Goal: Check status: Check status

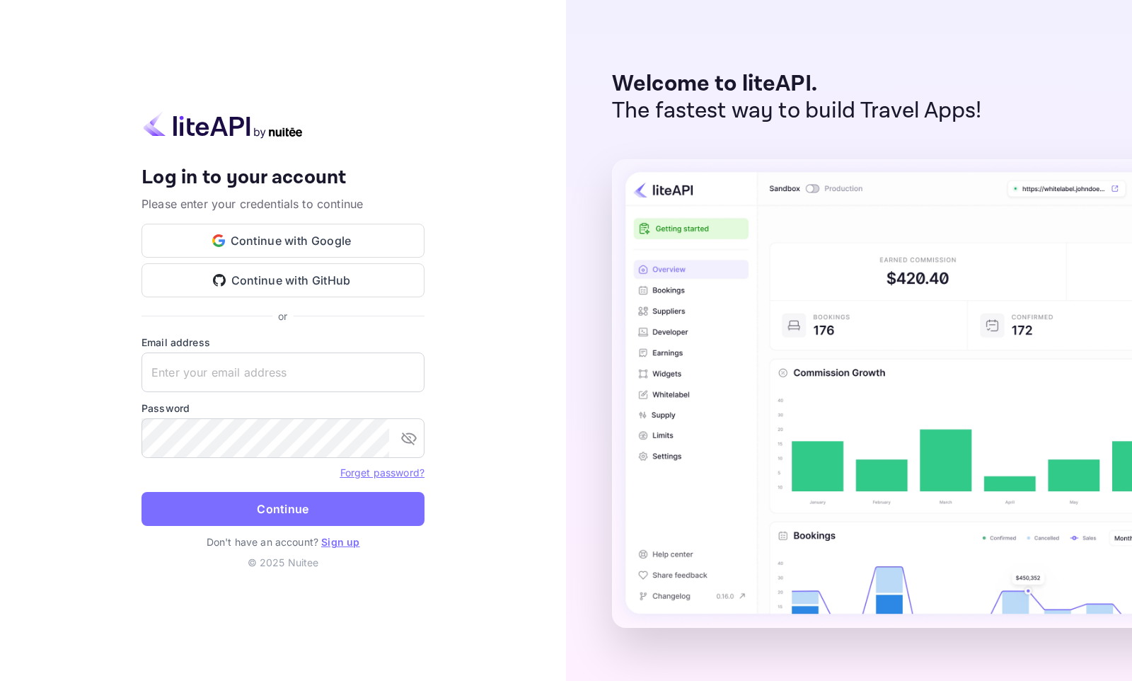
type input "[EMAIL_ADDRESS][DOMAIN_NAME]"
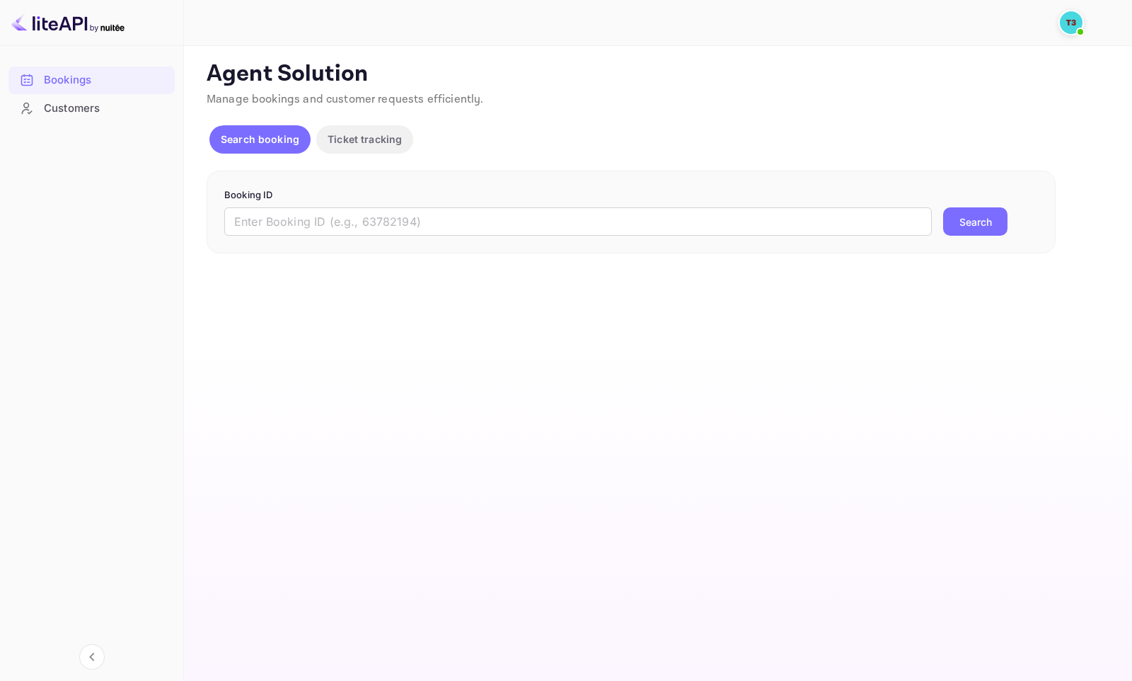
click at [76, 78] on div "Bookings" at bounding box center [106, 80] width 124 height 16
click at [53, 108] on div "Customers" at bounding box center [106, 108] width 124 height 16
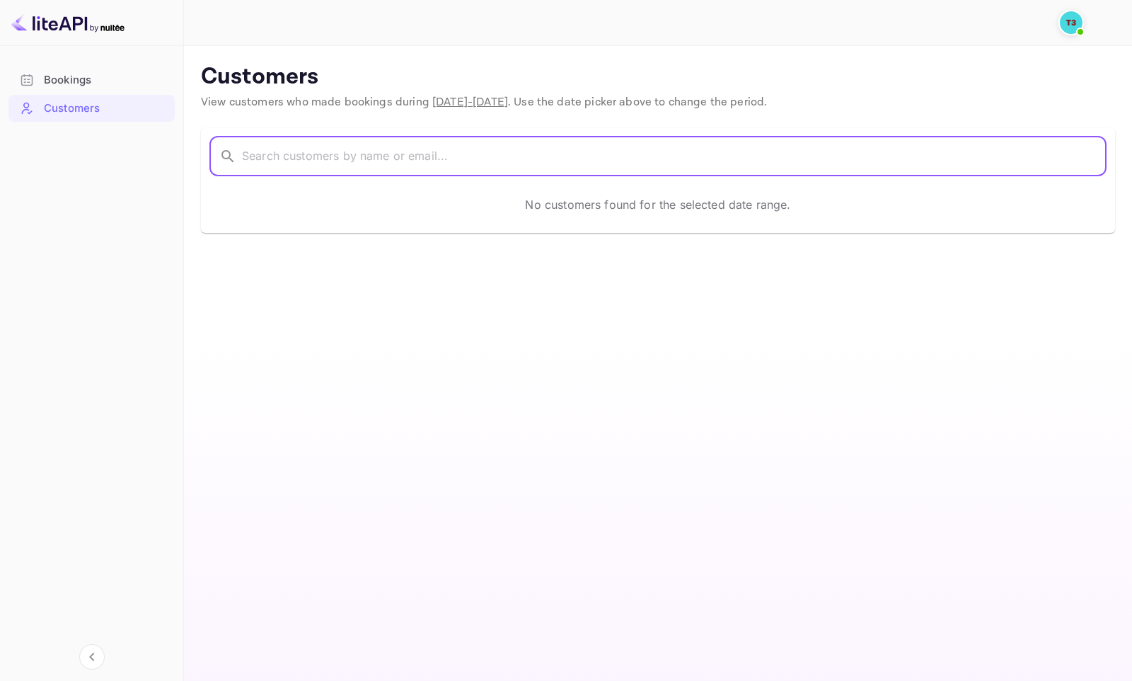
click at [338, 156] on input "text" at bounding box center [674, 157] width 865 height 40
paste input "yustisia"
type input "yustisia"
click at [225, 157] on icon at bounding box center [227, 156] width 17 height 17
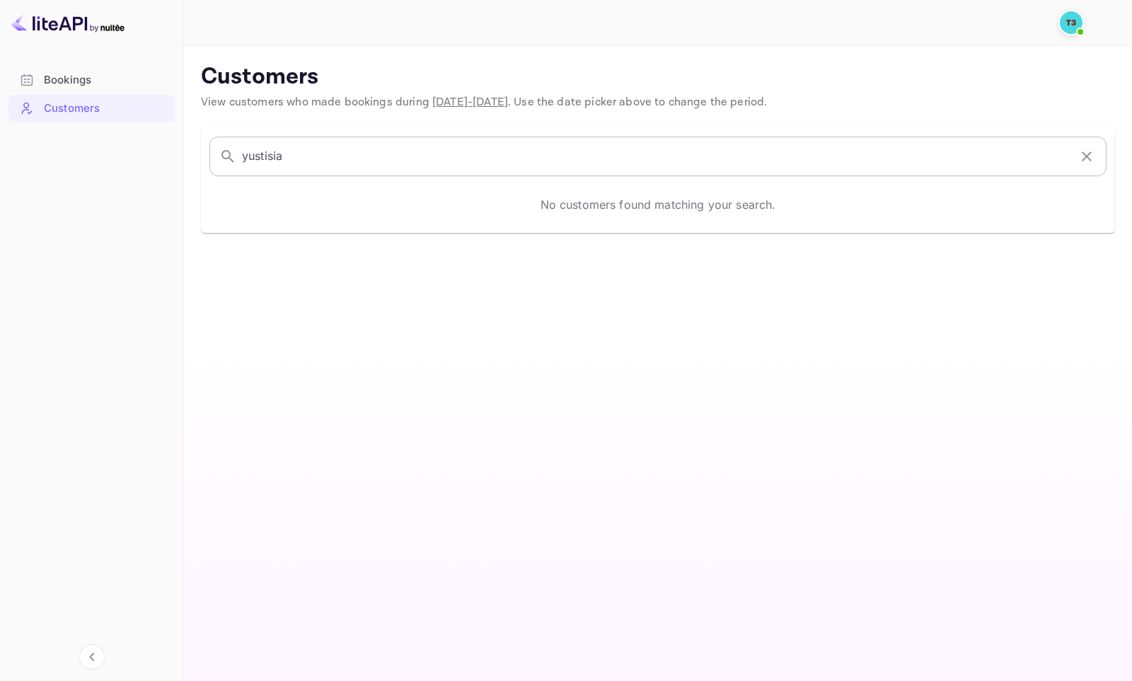
click at [331, 153] on input "yustisia" at bounding box center [655, 157] width 827 height 40
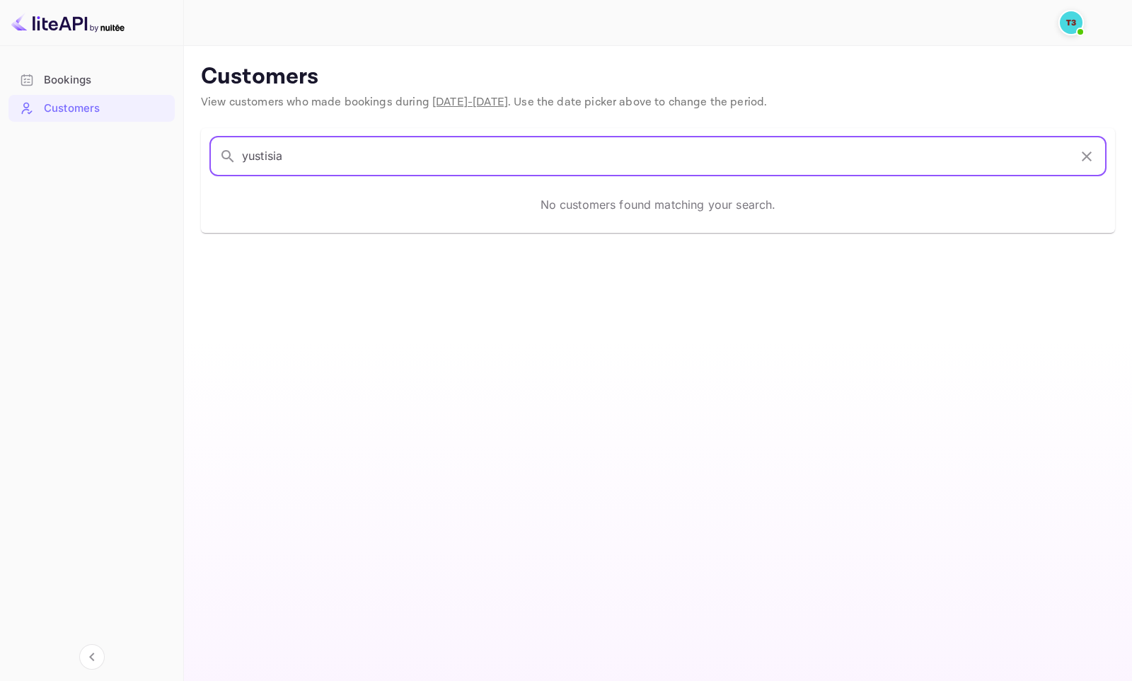
click at [473, 105] on span "Sep 12 - Oct 12, 2025" at bounding box center [470, 102] width 76 height 15
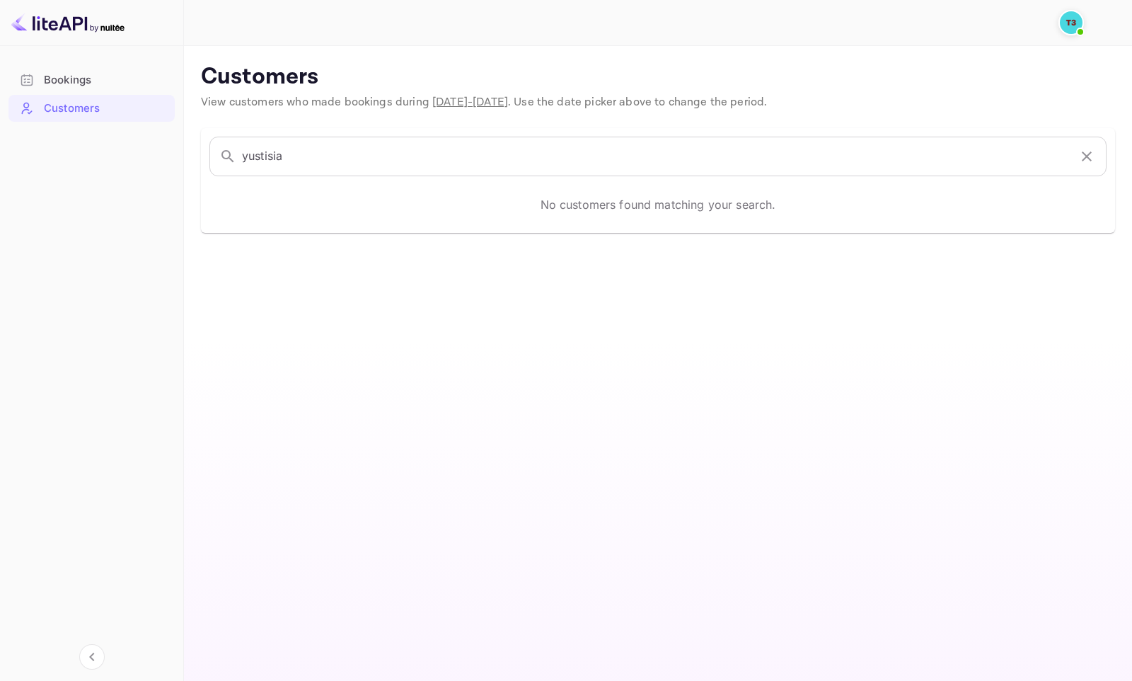
click at [508, 109] on span "Sep 12 - Oct 12, 2025" at bounding box center [470, 102] width 76 height 15
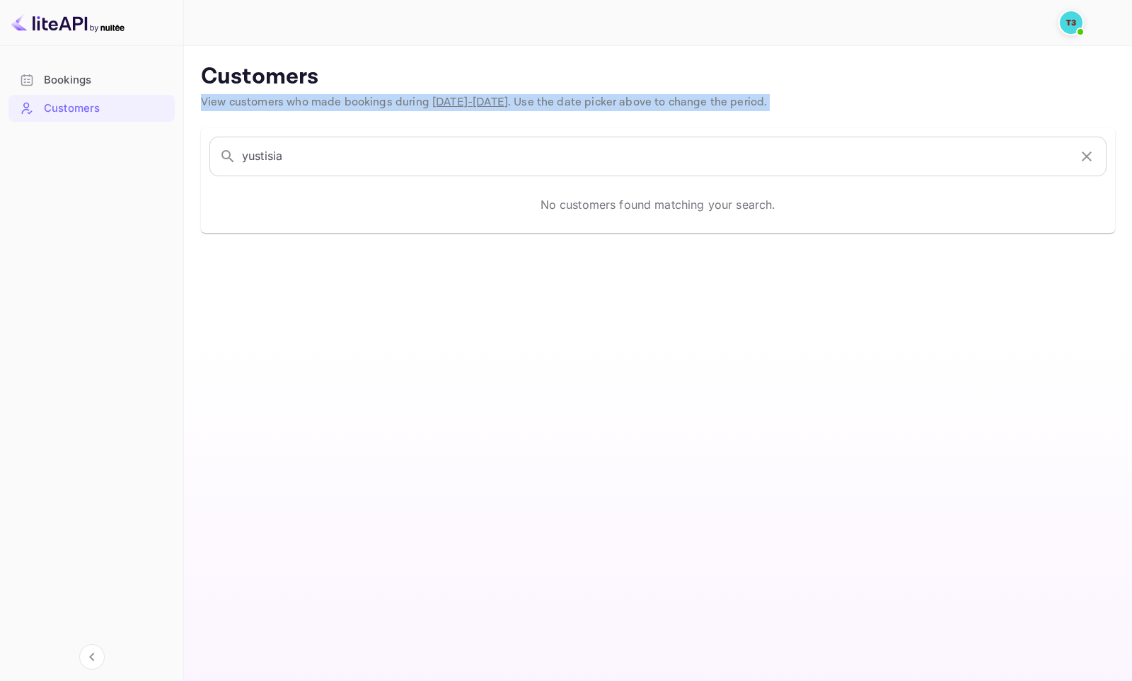
click at [508, 109] on span "Sep 12 - Oct 12, 2025" at bounding box center [470, 102] width 76 height 15
click at [514, 120] on div "​ yustisia ​ No customers found matching your search." at bounding box center [649, 172] width 931 height 122
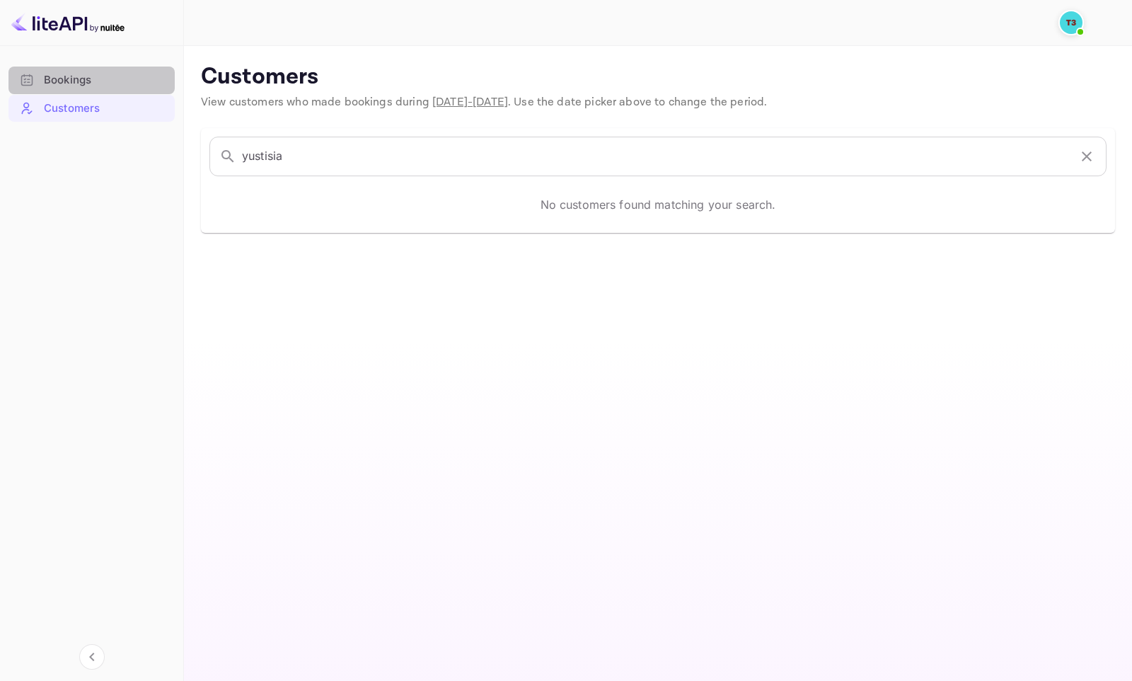
click at [60, 87] on div "Bookings" at bounding box center [106, 80] width 124 height 16
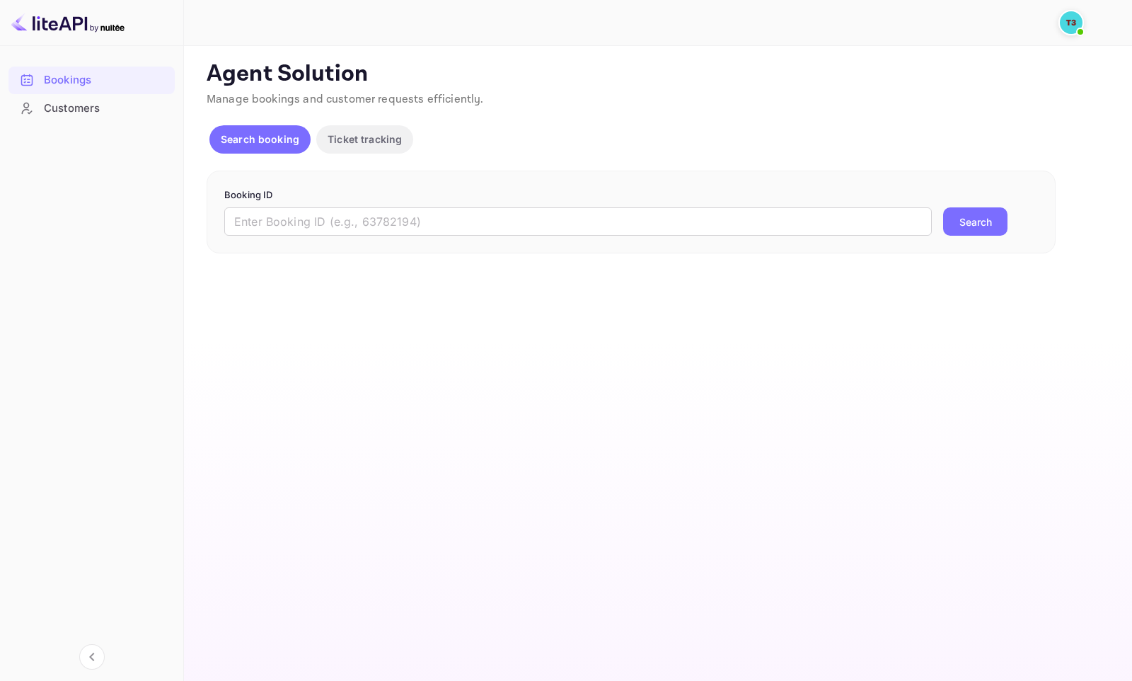
click at [35, 21] on img at bounding box center [67, 22] width 113 height 23
click at [286, 219] on input "text" at bounding box center [578, 221] width 708 height 28
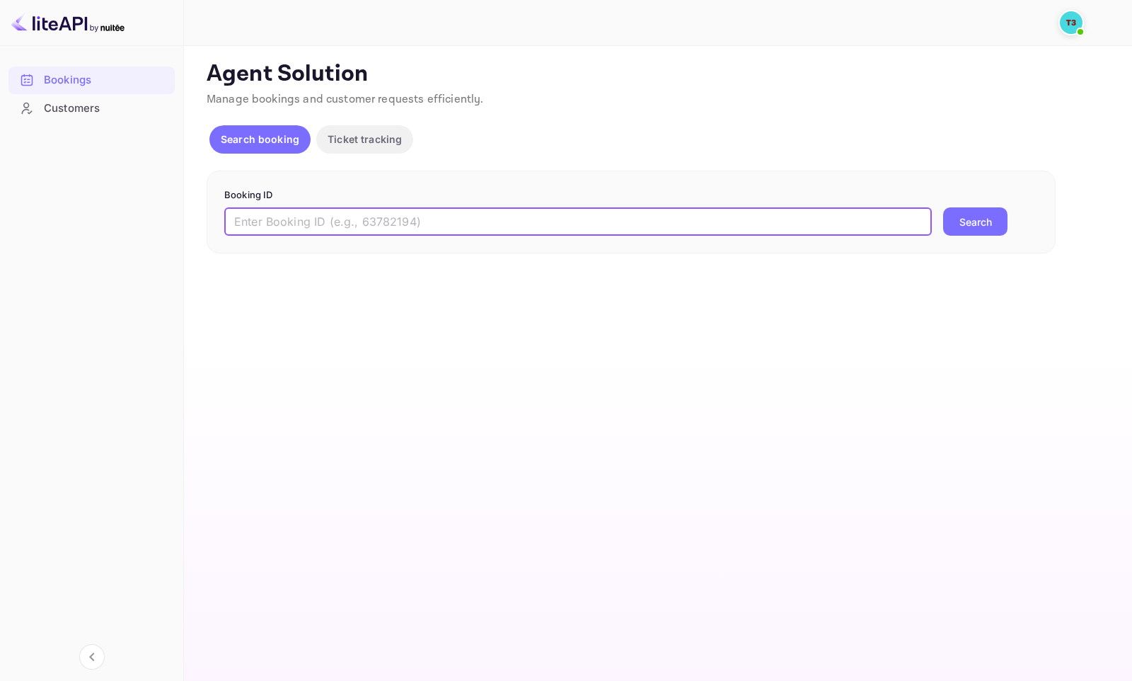
paste input "313849687"
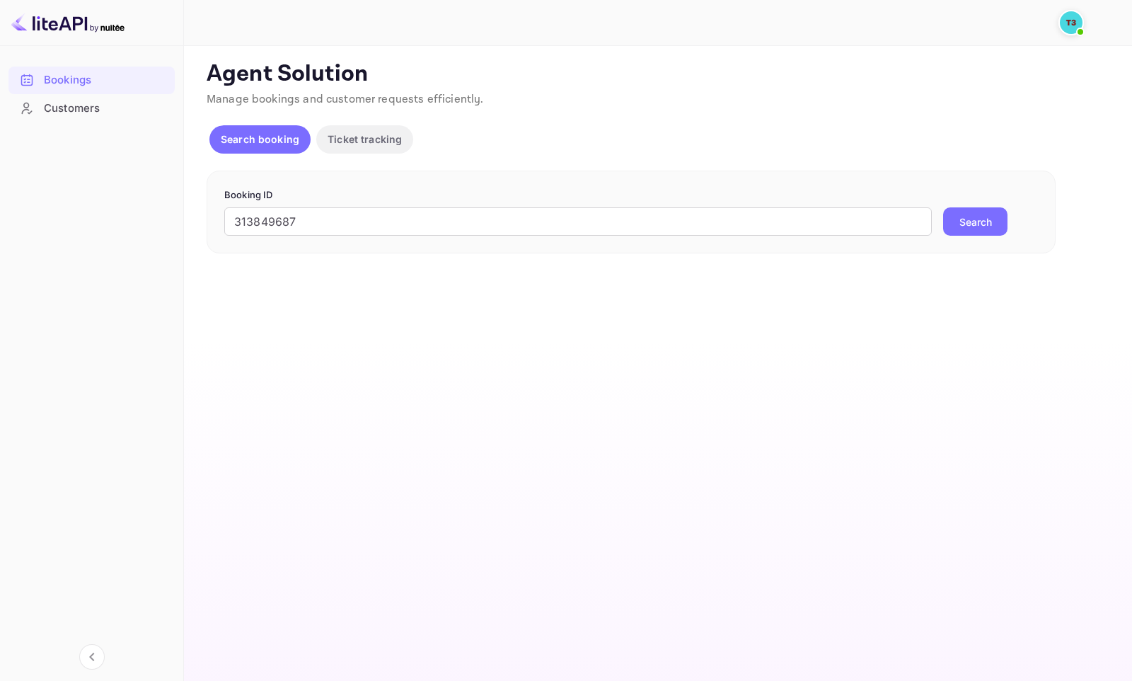
click at [962, 228] on button "Search" at bounding box center [975, 221] width 64 height 28
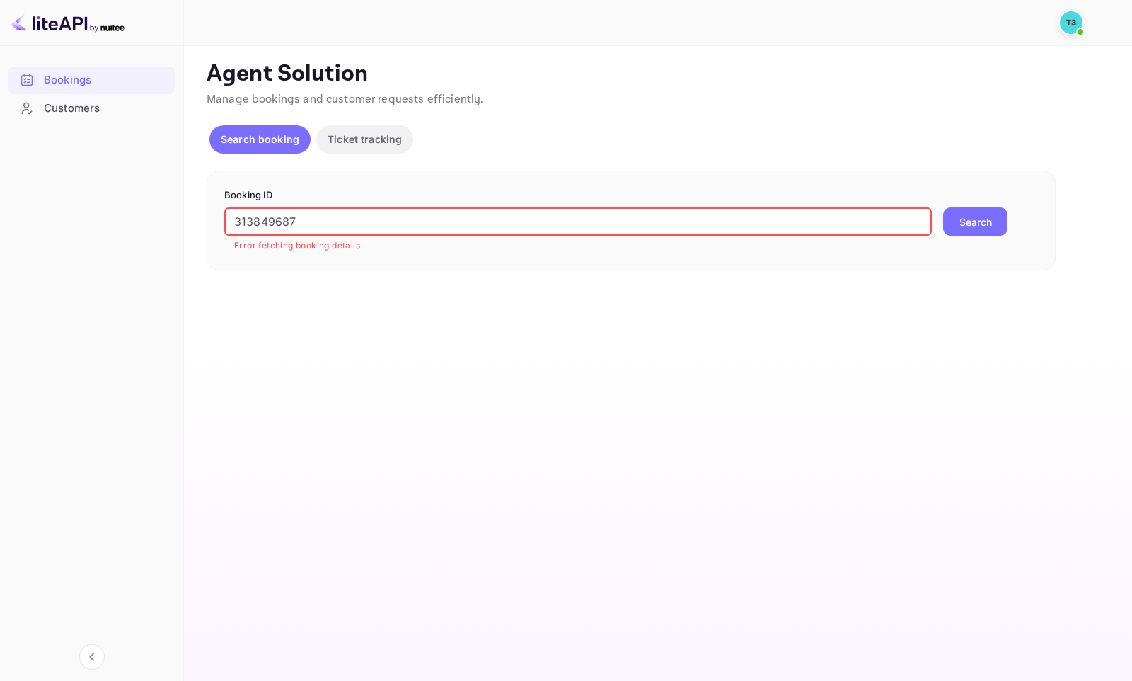
drag, startPoint x: 357, startPoint y: 231, endPoint x: 146, endPoint y: 211, distance: 212.6
click at [146, 211] on div "Bookings Customers Now you can check your travel website directly from the link…" at bounding box center [566, 340] width 1132 height 681
paste input "yustisia"
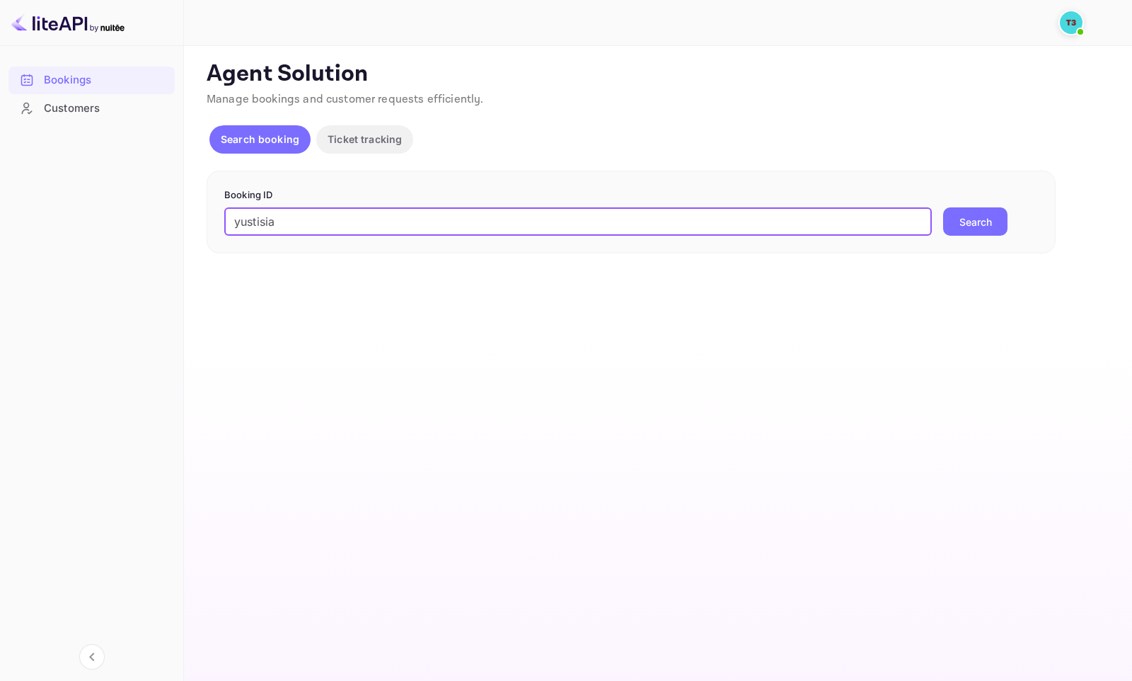
type input "yustisia"
click at [983, 217] on button "Search" at bounding box center [975, 221] width 64 height 28
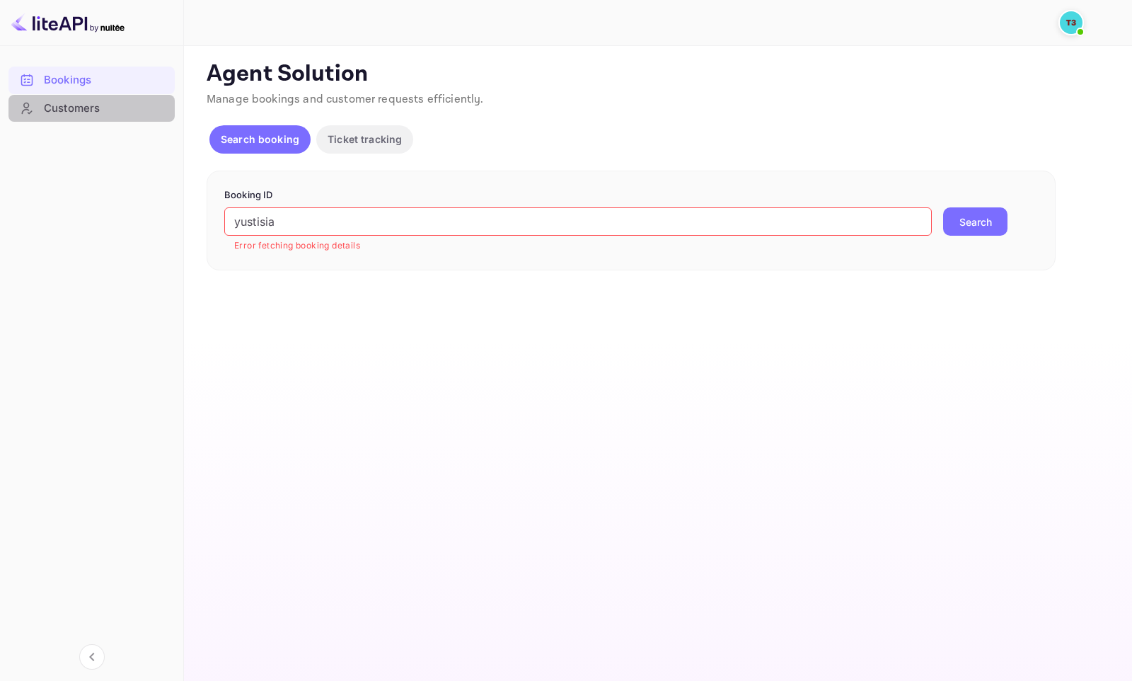
click at [67, 118] on div "Customers" at bounding box center [91, 109] width 166 height 28
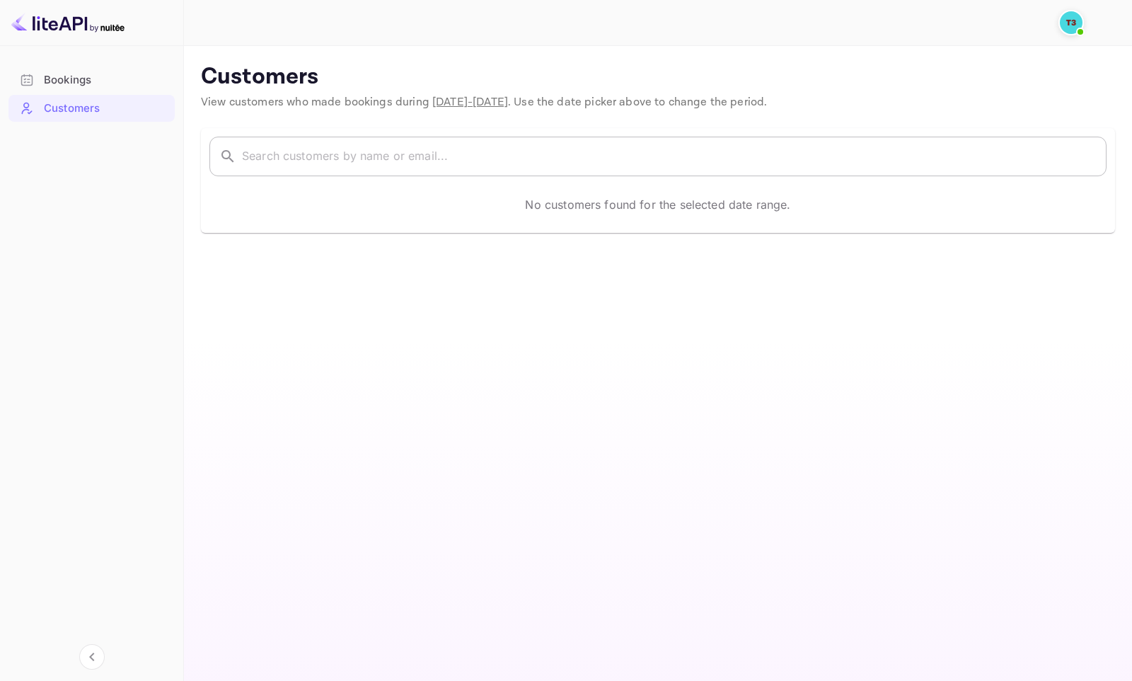
click at [297, 163] on input "text" at bounding box center [674, 157] width 865 height 40
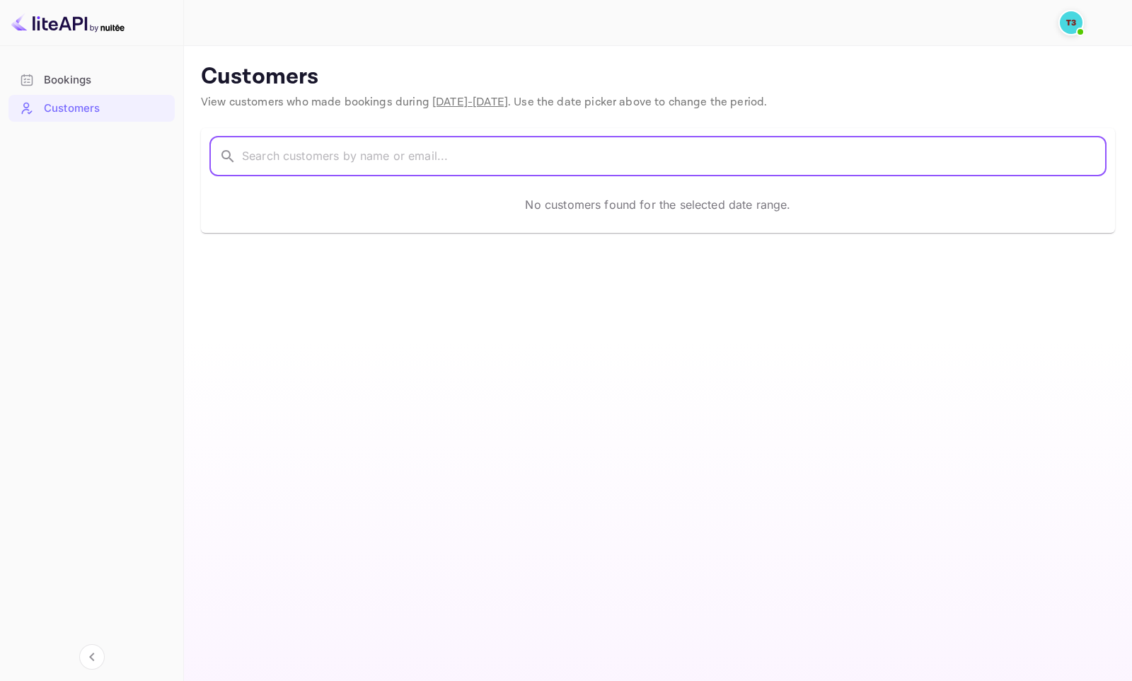
paste input "313849687"
click at [251, 152] on input "313849687" at bounding box center [655, 157] width 827 height 40
paste input "yustisia"
type input "yustisia"
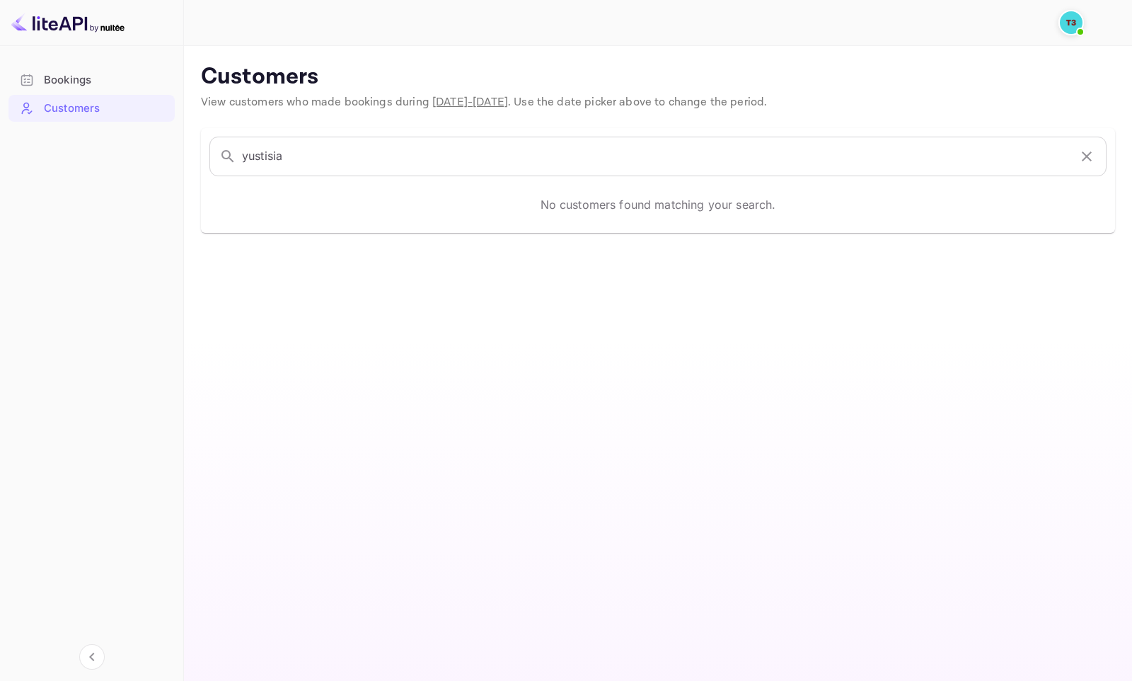
click at [97, 28] on img at bounding box center [67, 22] width 113 height 23
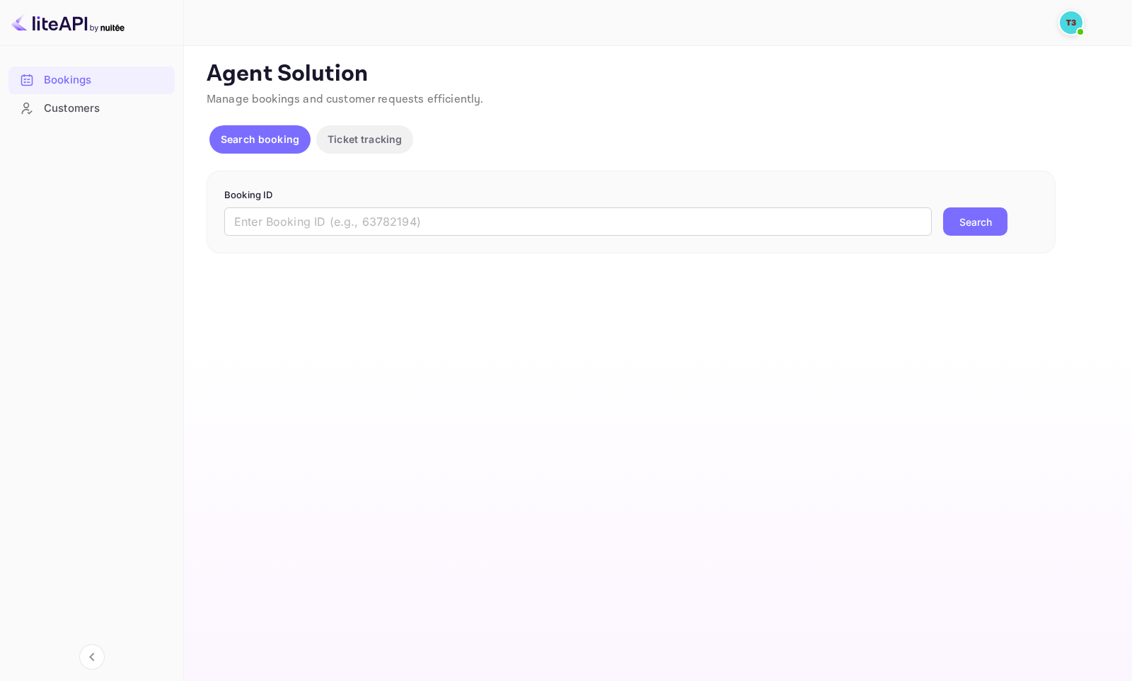
click at [437, 238] on div "Booking ID ​ Search" at bounding box center [631, 213] width 849 height 84
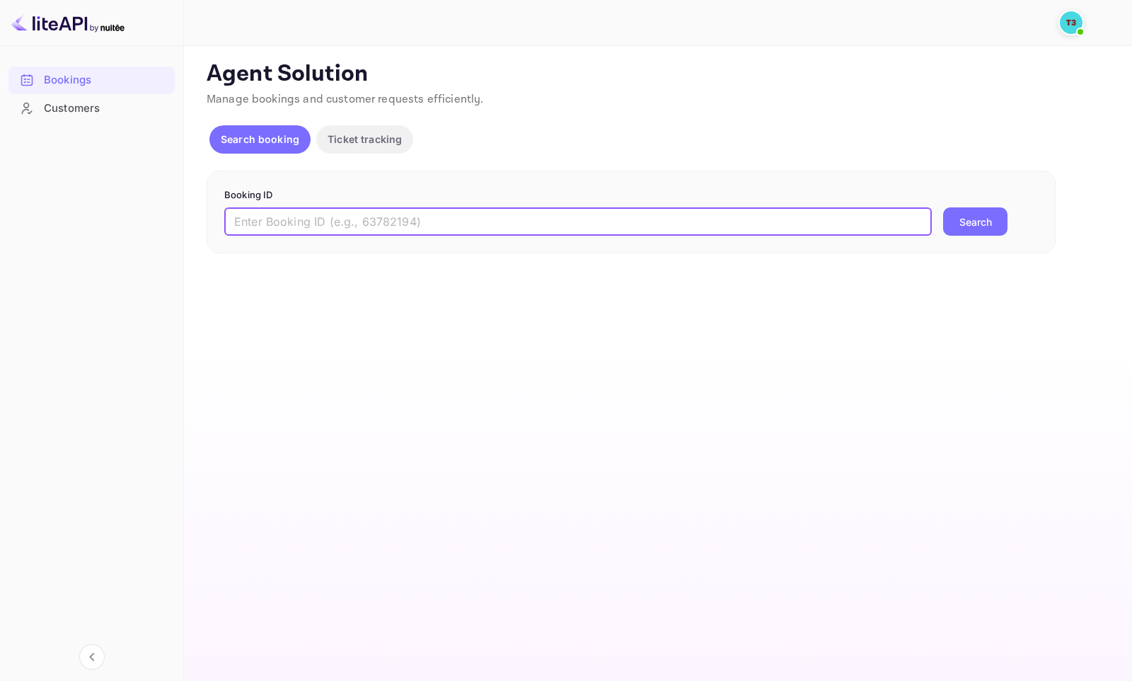
click at [432, 230] on input "text" at bounding box center [578, 221] width 708 height 28
paste input "yustisia"
click at [960, 217] on button "Search" at bounding box center [975, 221] width 64 height 28
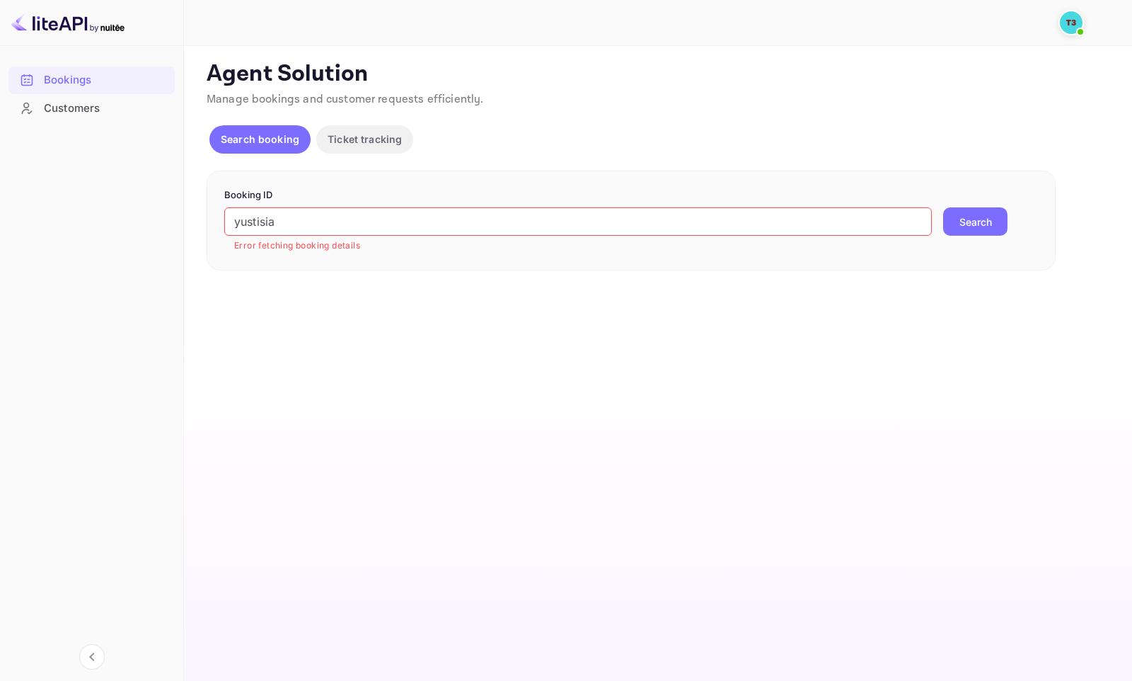
click at [306, 220] on input "yustisia" at bounding box center [578, 221] width 708 height 28
click at [287, 223] on input "yustisia" at bounding box center [578, 221] width 708 height 28
paste input "313849687"
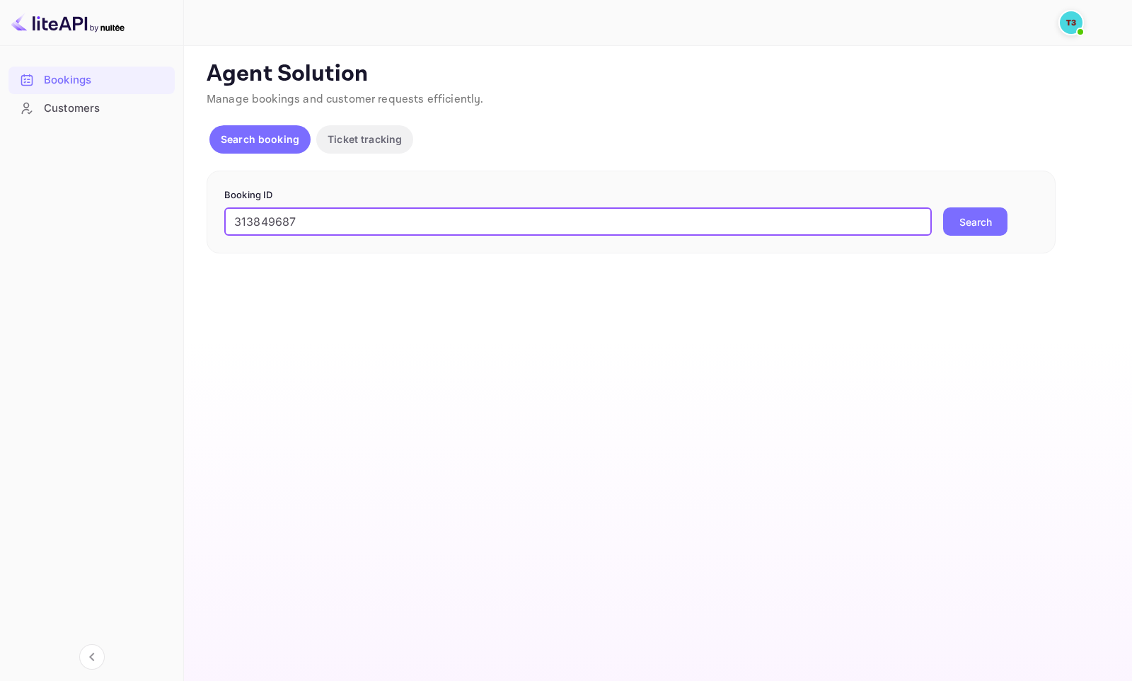
type input "313849687"
click at [943, 207] on button "Search" at bounding box center [975, 221] width 64 height 28
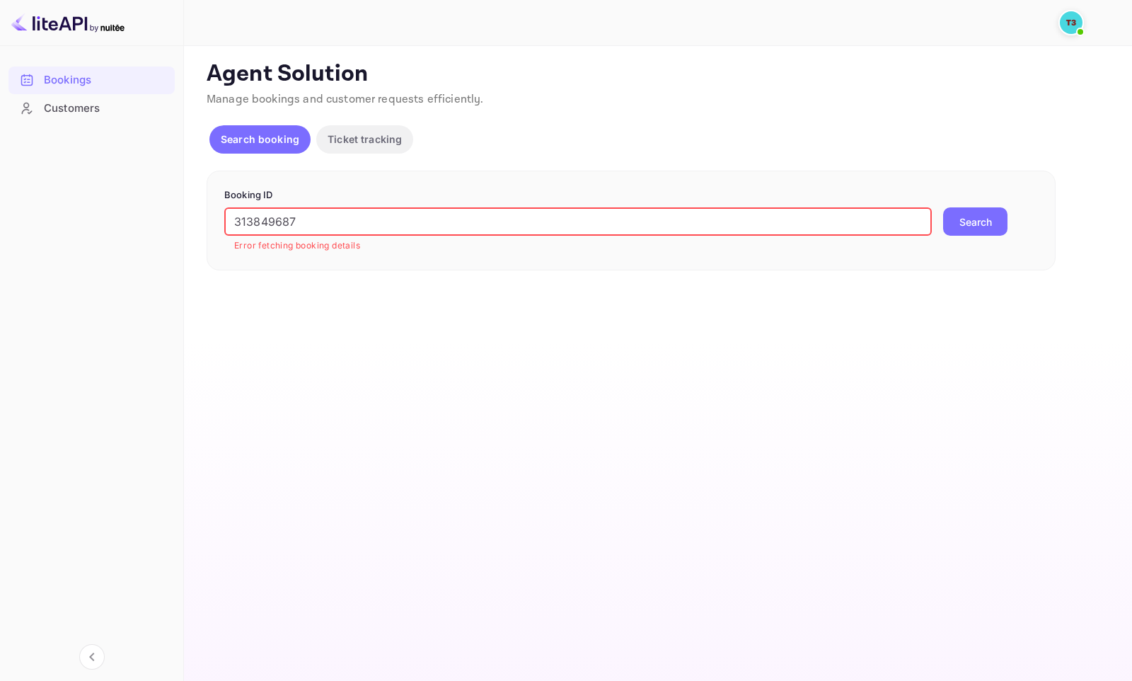
click at [348, 133] on p "Ticket tracking" at bounding box center [365, 139] width 74 height 15
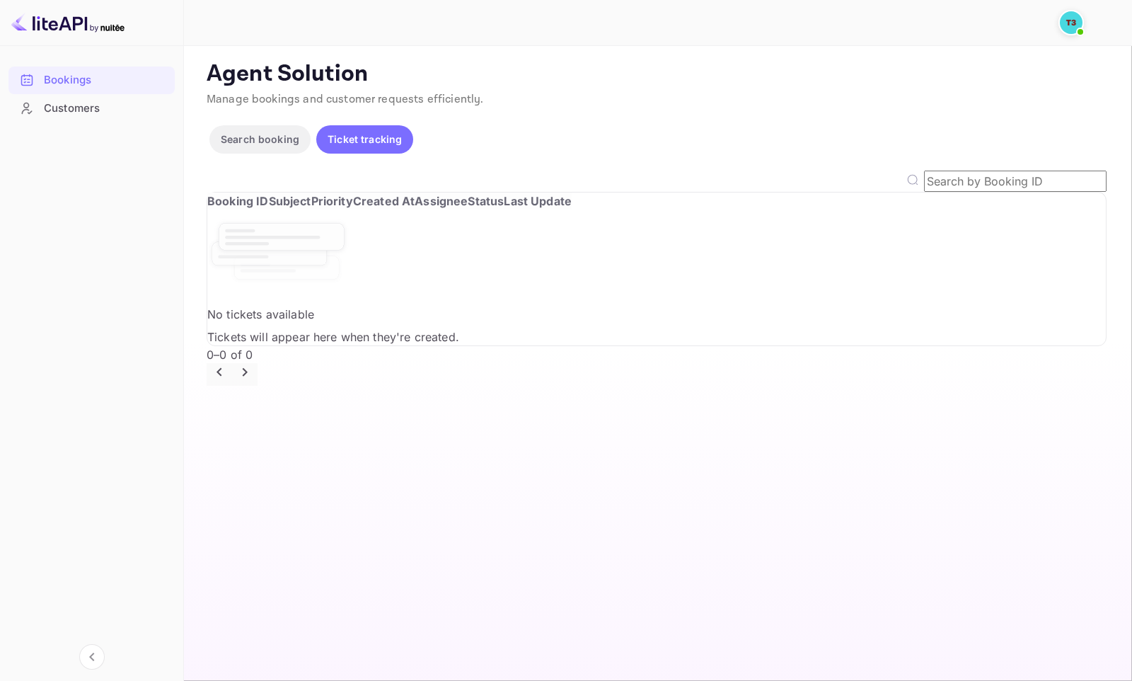
click at [930, 188] on input "text" at bounding box center [1015, 181] width 183 height 21
click at [1064, 13] on img at bounding box center [1071, 22] width 23 height 23
click at [581, 680] on div at bounding box center [566, 681] width 1132 height 0
click at [45, 105] on div "Customers" at bounding box center [106, 108] width 124 height 16
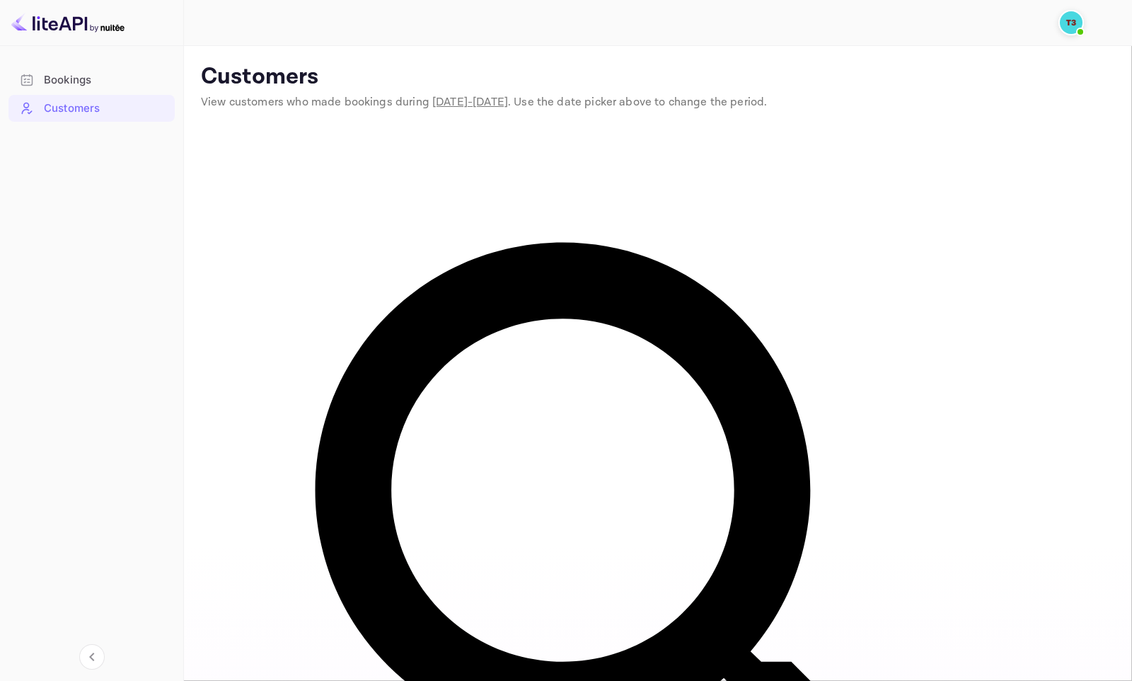
paste input "yustisia"
type input "yustisia"
